Goal: Task Accomplishment & Management: Use online tool/utility

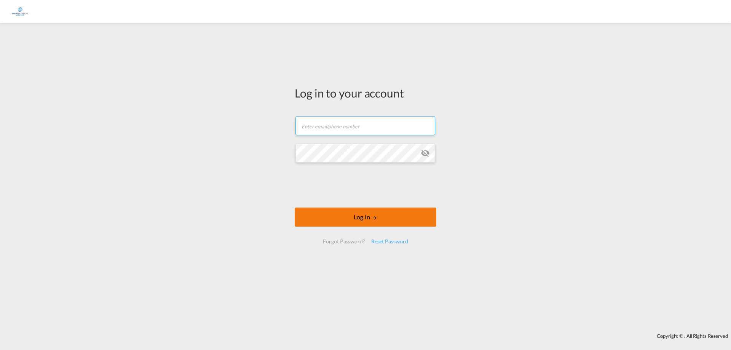
type input "[EMAIL_ADDRESS][DOMAIN_NAME]"
click at [360, 222] on button "Log In" at bounding box center [366, 216] width 142 height 19
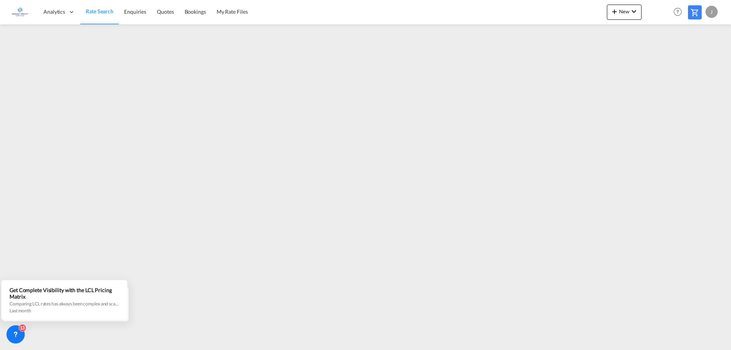
click at [709, 12] on div "J" at bounding box center [711, 12] width 12 height 12
click at [697, 57] on button "Logout" at bounding box center [702, 58] width 49 height 15
type input "[EMAIL_ADDRESS][DOMAIN_NAME]"
